Goal: Task Accomplishment & Management: Complete application form

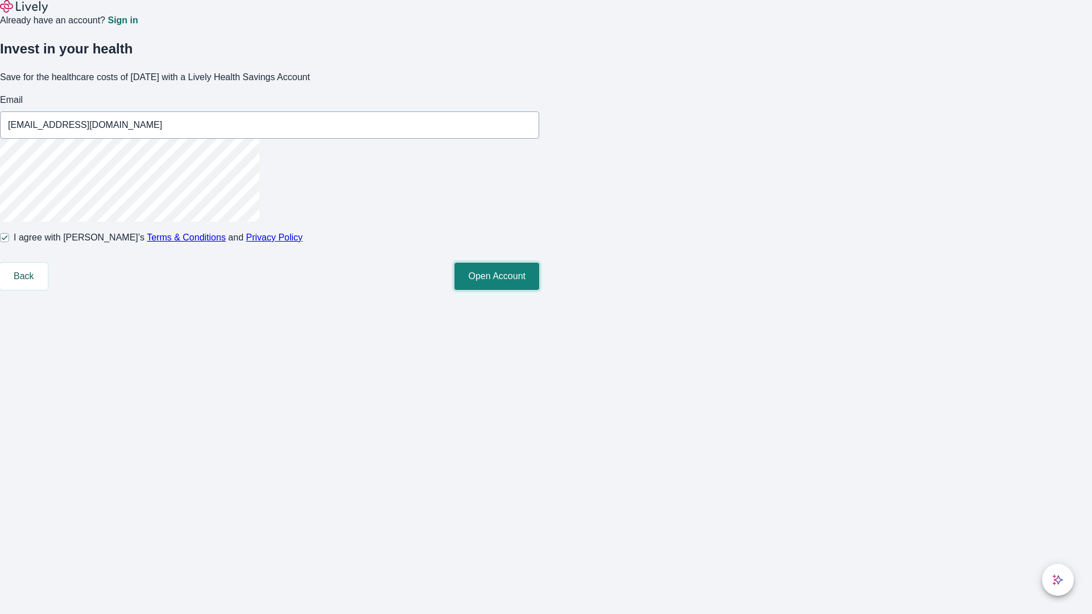
click at [539, 290] on button "Open Account" at bounding box center [496, 276] width 85 height 27
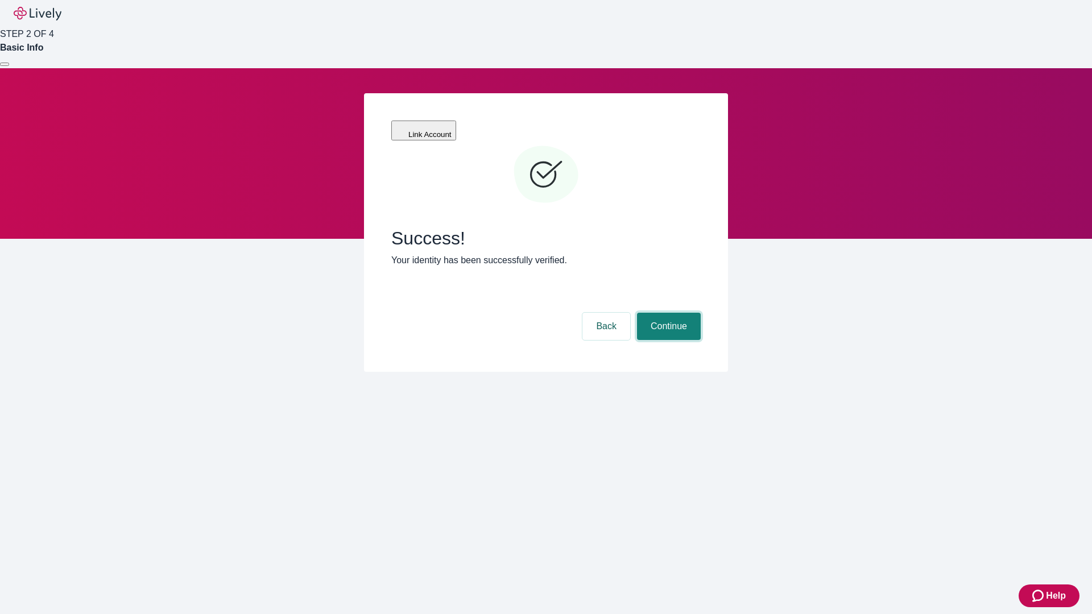
click at [667, 313] on button "Continue" at bounding box center [669, 326] width 64 height 27
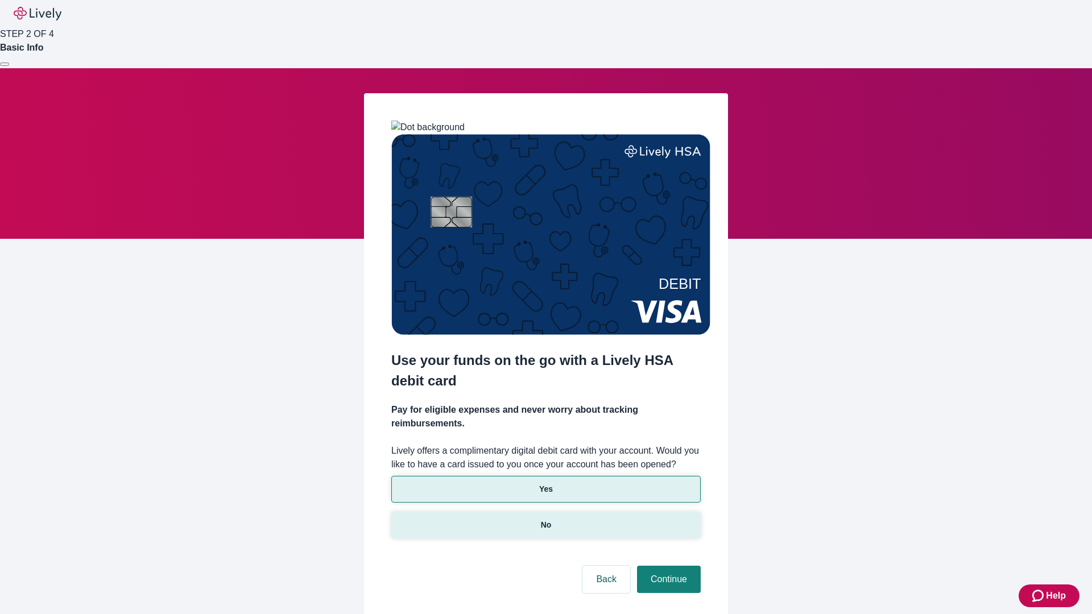
click at [545, 519] on p "No" at bounding box center [546, 525] width 11 height 12
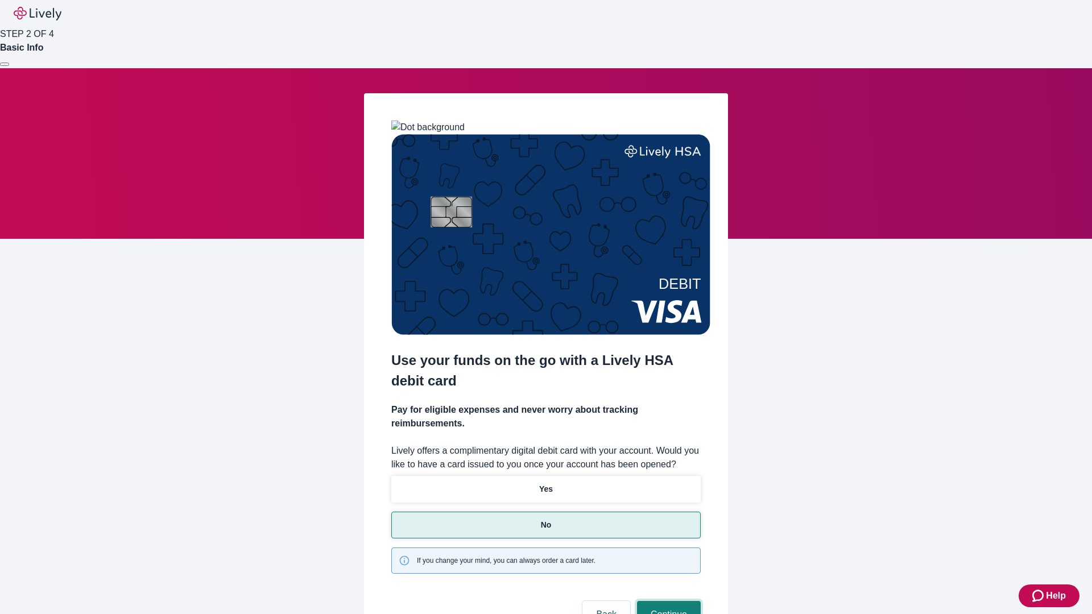
click at [667, 601] on button "Continue" at bounding box center [669, 614] width 64 height 27
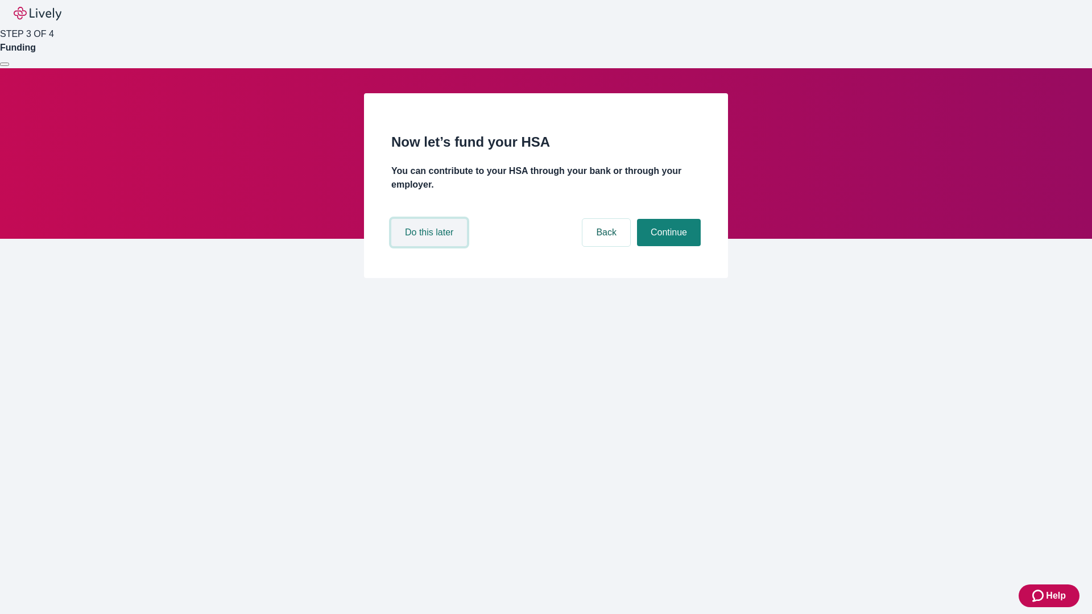
click at [430, 246] on button "Do this later" at bounding box center [429, 232] width 76 height 27
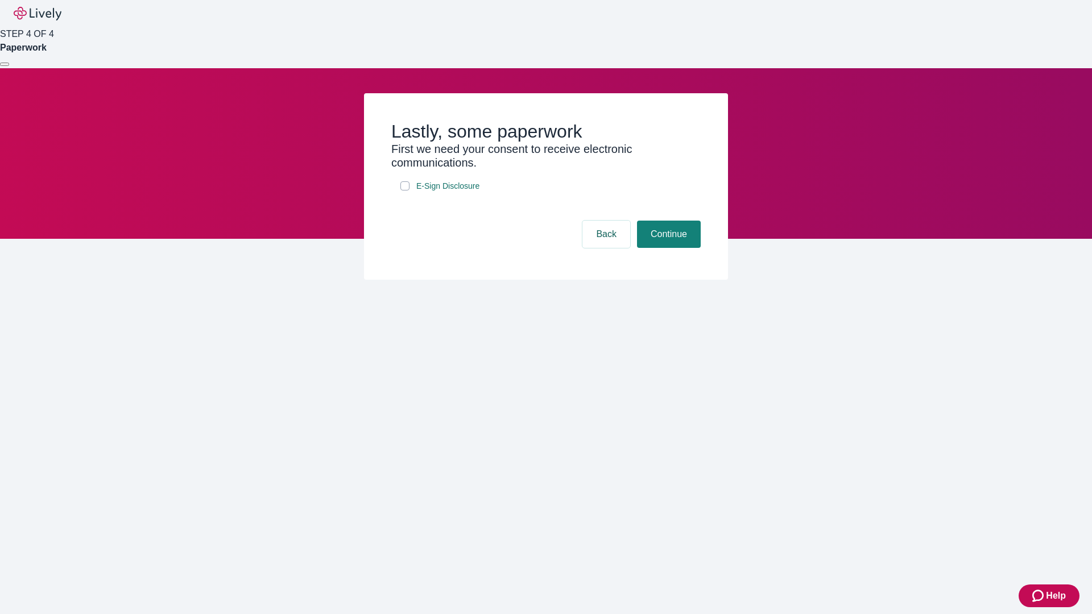
click at [405, 191] on input "E-Sign Disclosure" at bounding box center [404, 185] width 9 height 9
checkbox input "true"
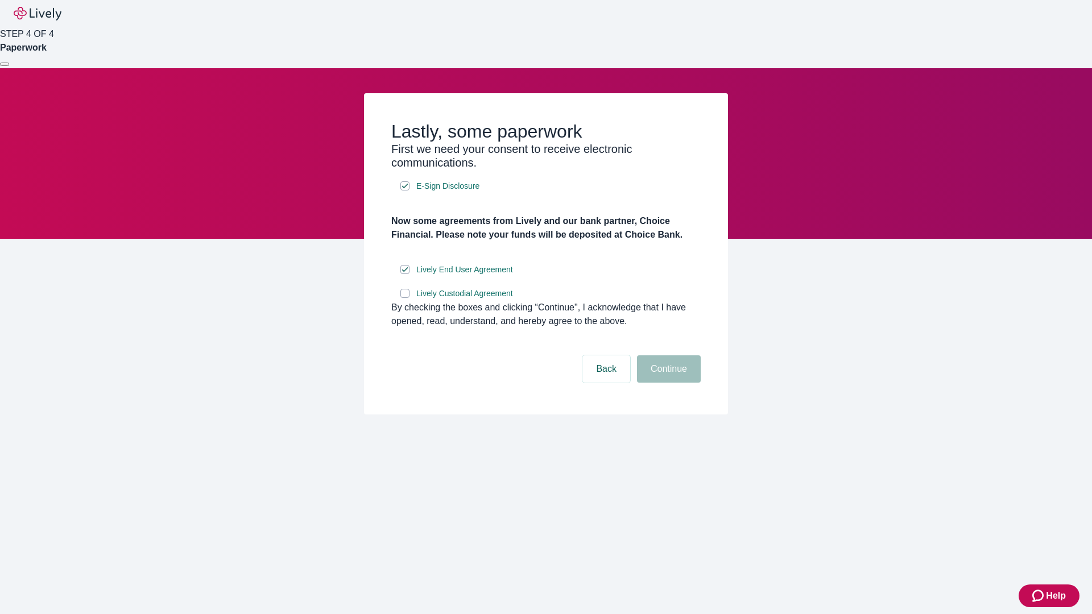
click at [405, 298] on input "Lively Custodial Agreement" at bounding box center [404, 293] width 9 height 9
checkbox input "true"
click at [667, 383] on button "Continue" at bounding box center [669, 368] width 64 height 27
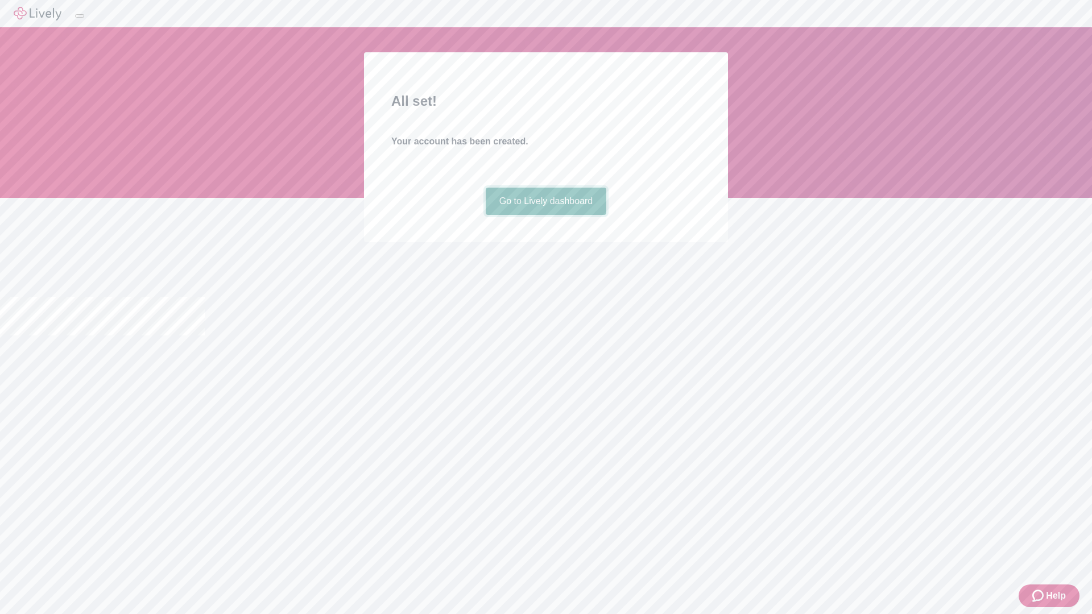
click at [545, 215] on link "Go to Lively dashboard" at bounding box center [546, 201] width 121 height 27
